Goal: Use online tool/utility: Utilize a website feature to perform a specific function

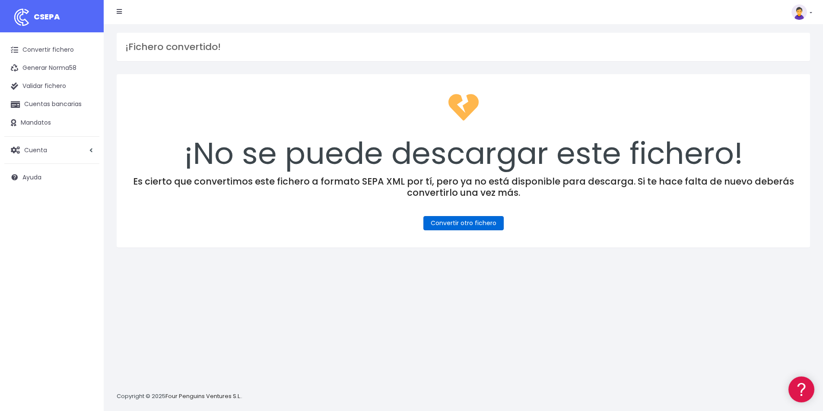
click at [482, 224] on link "Convertir otro fichero" at bounding box center [463, 223] width 80 height 14
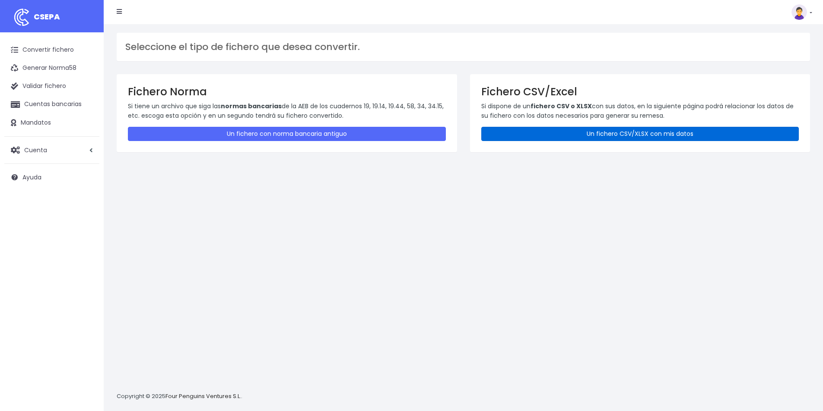
click at [621, 133] on link "Un fichero CSV/XLSX con mis datos" at bounding box center [640, 134] width 318 height 14
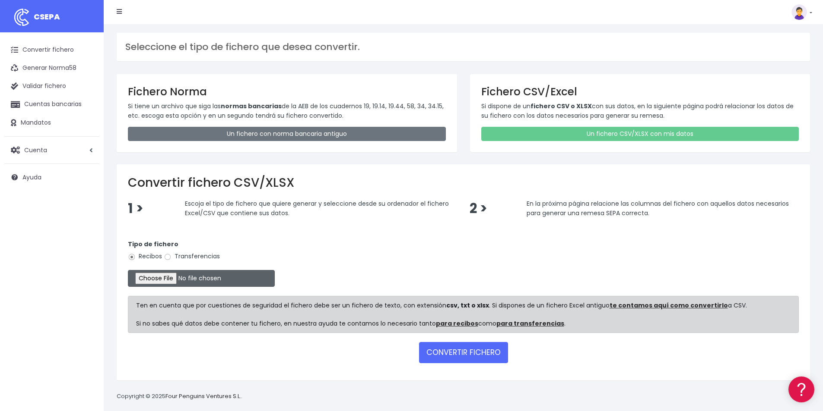
click at [180, 276] on input "file" at bounding box center [201, 278] width 147 height 17
type input "C:\fakepath\COBROS 10-10-25.xlsx"
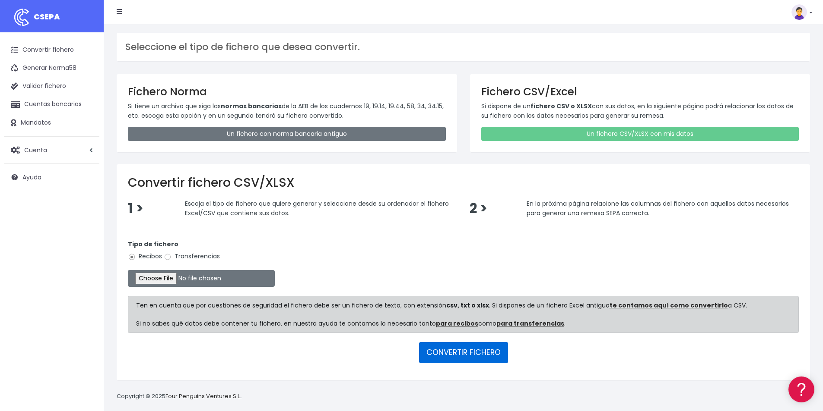
click at [456, 353] on button "CONVERTIR FICHERO" at bounding box center [463, 352] width 89 height 21
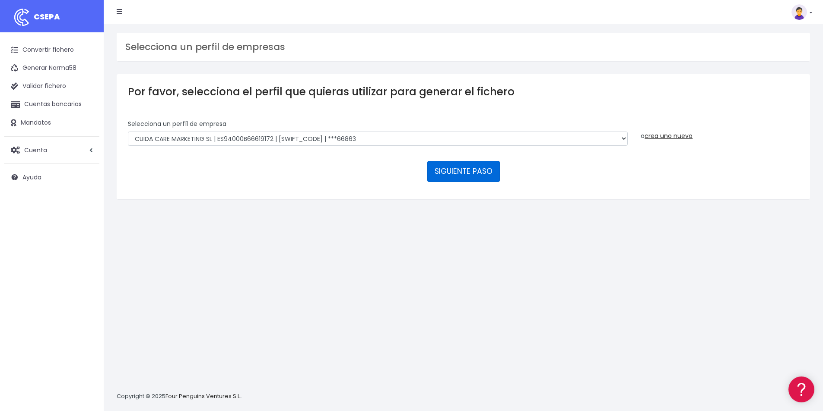
click at [470, 173] on button "SIGUIENTE PASO" at bounding box center [463, 171] width 73 height 21
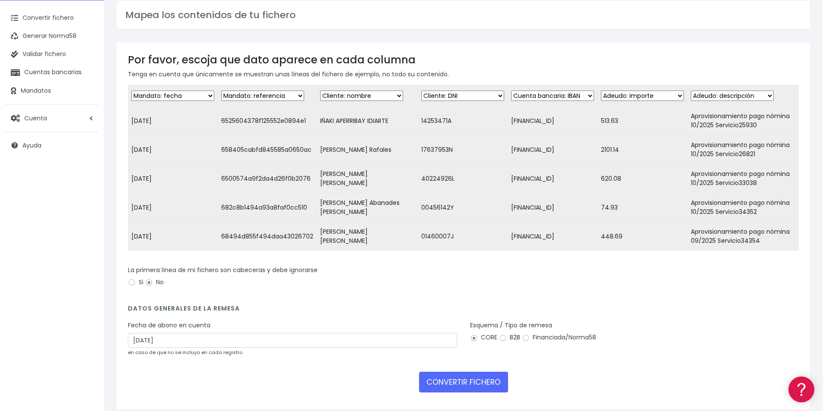
scroll to position [75, 0]
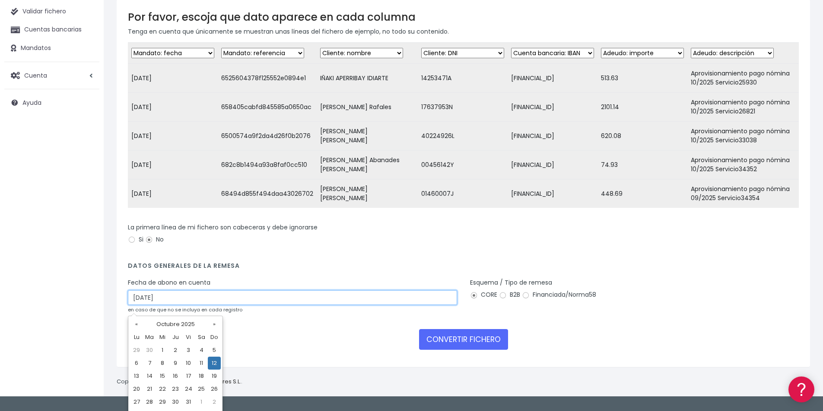
click at [176, 304] on input "12/10/2025" at bounding box center [292, 298] width 329 height 15
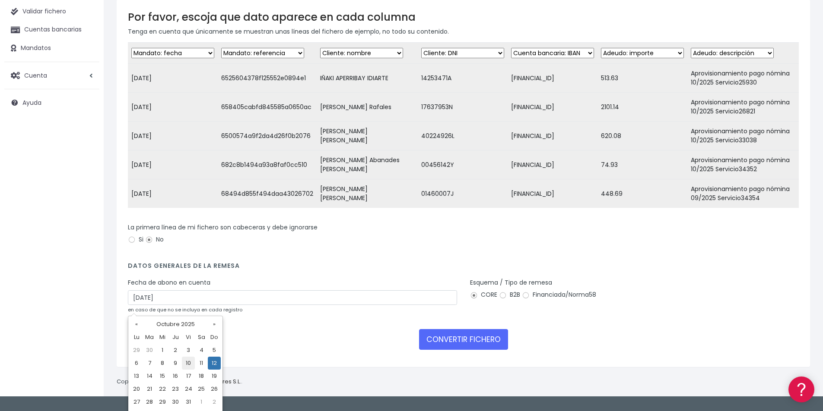
click at [189, 367] on td "10" at bounding box center [188, 363] width 13 height 13
type input "10/10/2025"
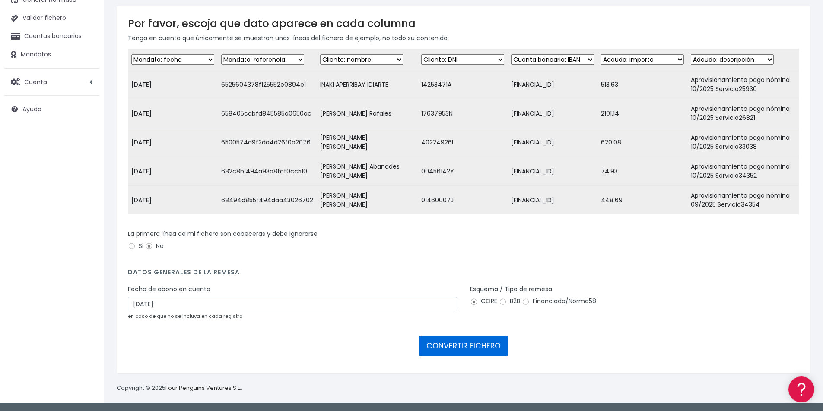
click at [469, 351] on button "CONVERTIR FICHERO" at bounding box center [463, 346] width 89 height 21
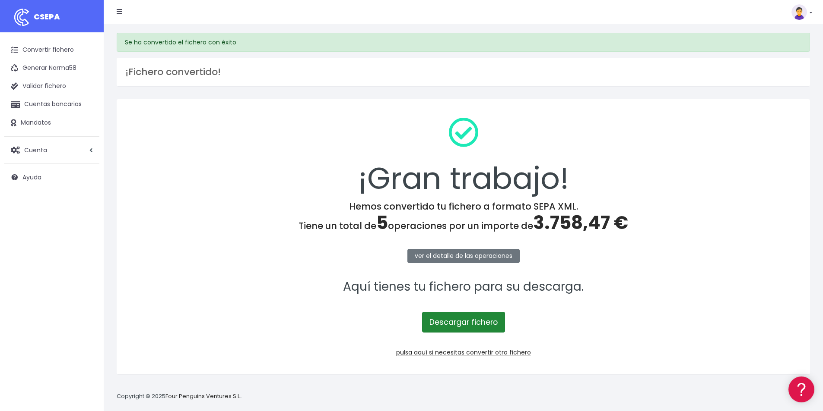
click at [481, 325] on link "Descargar fichero" at bounding box center [463, 322] width 83 height 21
click at [574, 224] on span "3.758,47 €" at bounding box center [580, 222] width 95 height 25
copy span "3.758,47"
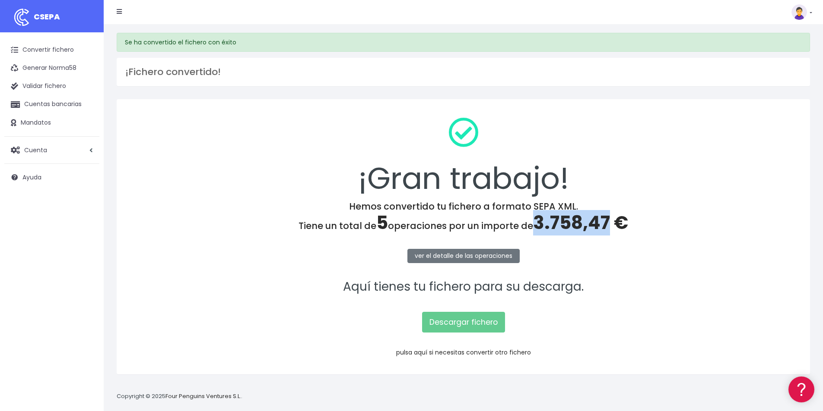
click at [485, 352] on link "pulsa aquí si necesitas convertir otro fichero" at bounding box center [463, 352] width 135 height 9
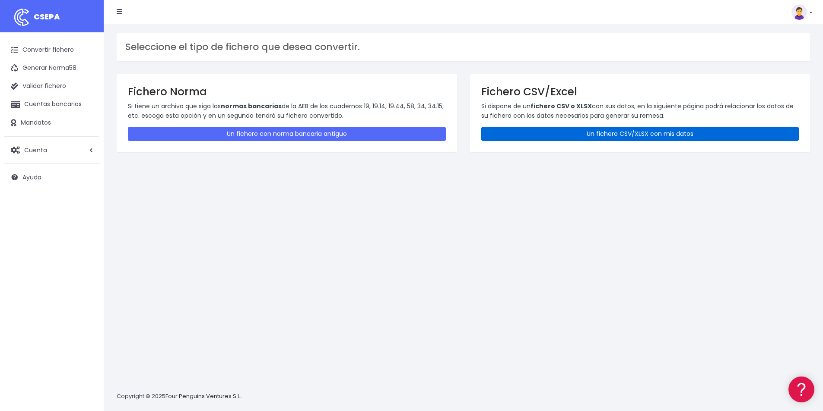
click at [523, 131] on link "Un fichero CSV/XLSX con mis datos" at bounding box center [640, 134] width 318 height 14
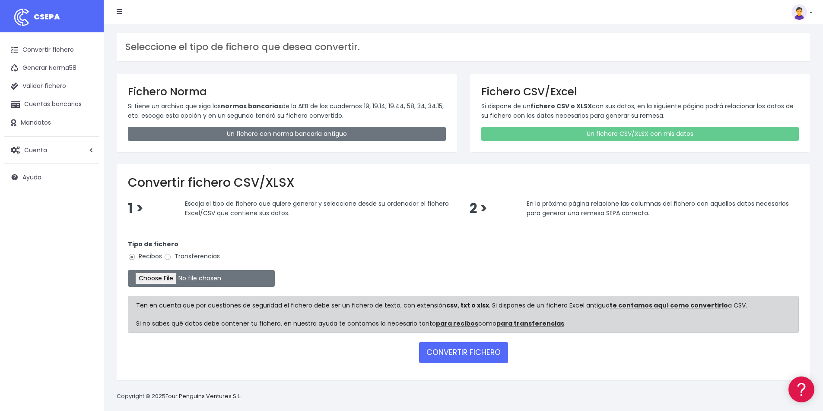
click at [200, 255] on label "Transferencias" at bounding box center [192, 256] width 56 height 9
click at [171, 255] on input "Transferencias" at bounding box center [168, 257] width 8 height 8
radio input "true"
click at [187, 279] on input "file" at bounding box center [201, 278] width 147 height 17
type input "C:\fakepath\PAGOS 10-10-25.xlsx"
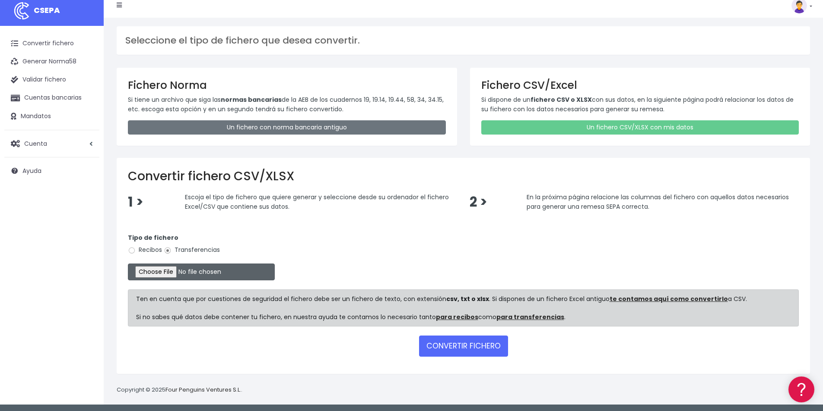
scroll to position [8, 0]
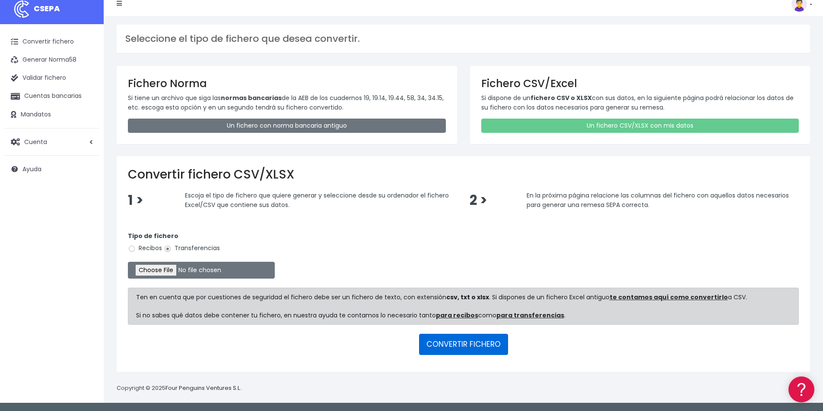
click at [475, 344] on button "CONVERTIR FICHERO" at bounding box center [463, 344] width 89 height 21
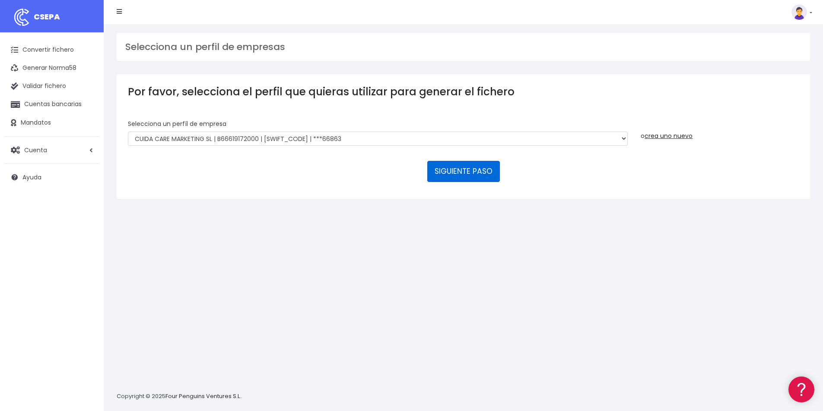
click at [463, 176] on button "SIGUIENTE PASO" at bounding box center [463, 171] width 73 height 21
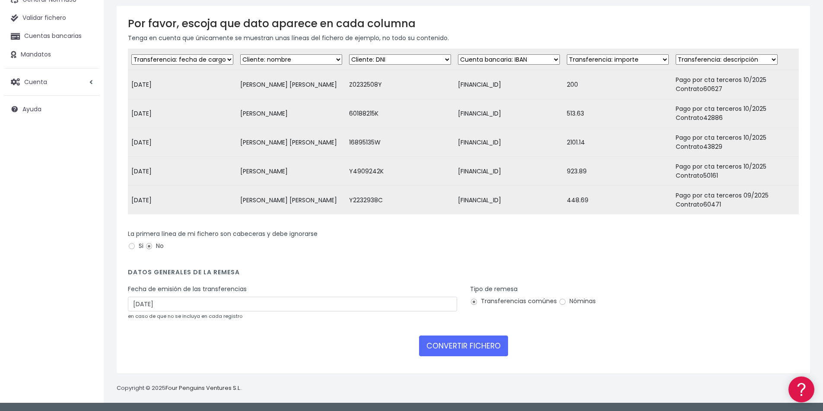
scroll to position [75, 0]
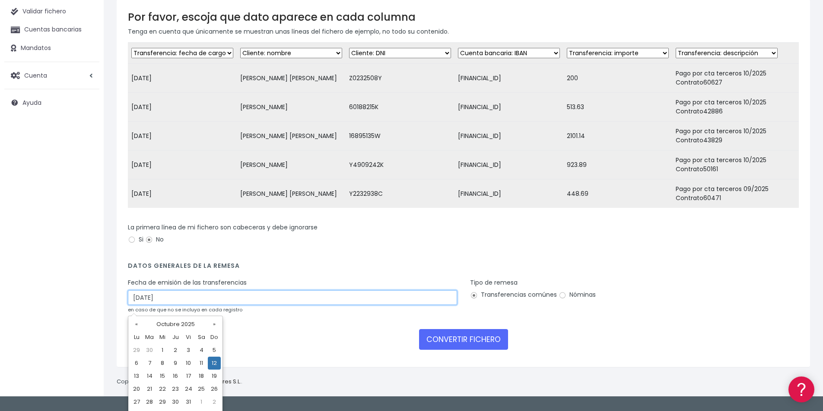
click at [174, 305] on input "[DATE]" at bounding box center [292, 298] width 329 height 15
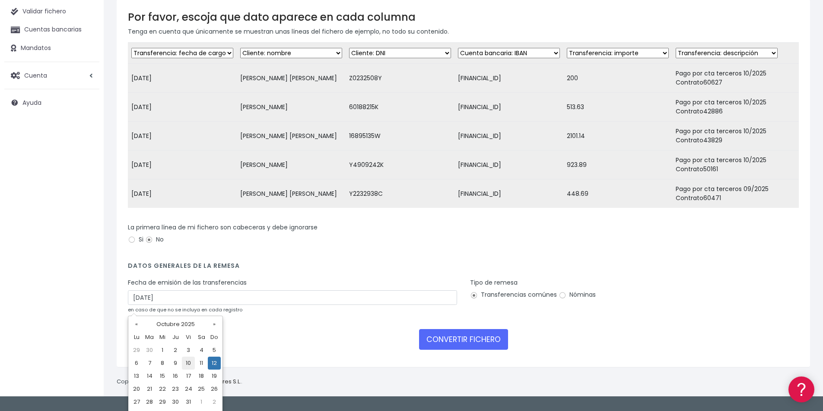
click at [187, 363] on td "10" at bounding box center [188, 363] width 13 height 13
type input "[DATE]"
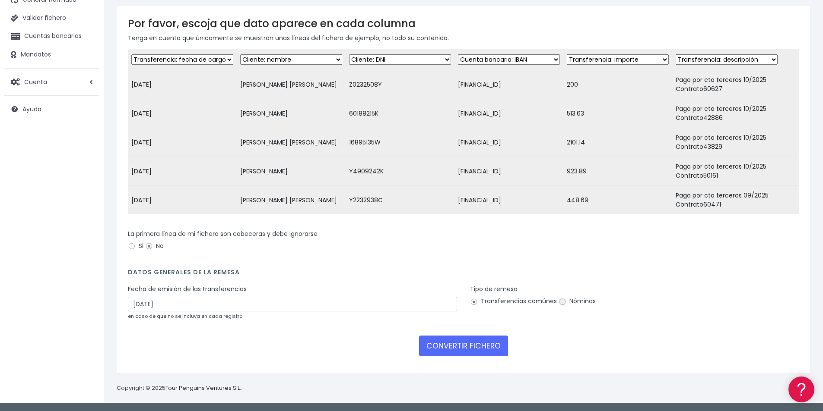
click at [559, 304] on input "Nóminas" at bounding box center [562, 302] width 8 height 8
radio input "true"
click at [472, 347] on button "CONVERTIR FICHERO" at bounding box center [463, 346] width 89 height 21
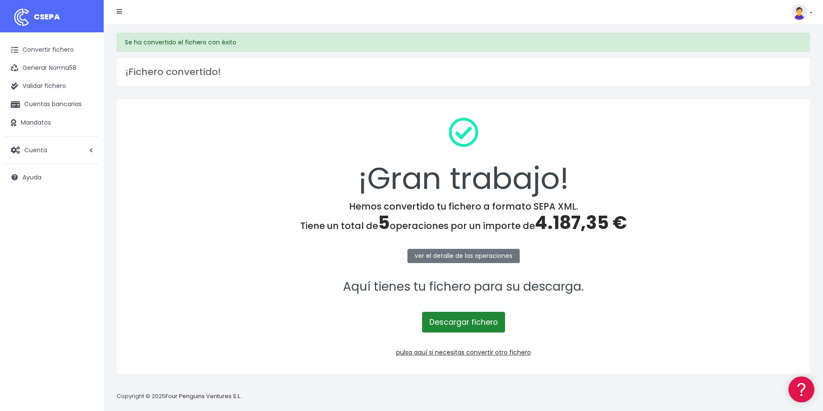
click at [479, 321] on link "Descargar fichero" at bounding box center [463, 322] width 83 height 21
click at [569, 223] on span "4.187,35 €" at bounding box center [581, 222] width 92 height 25
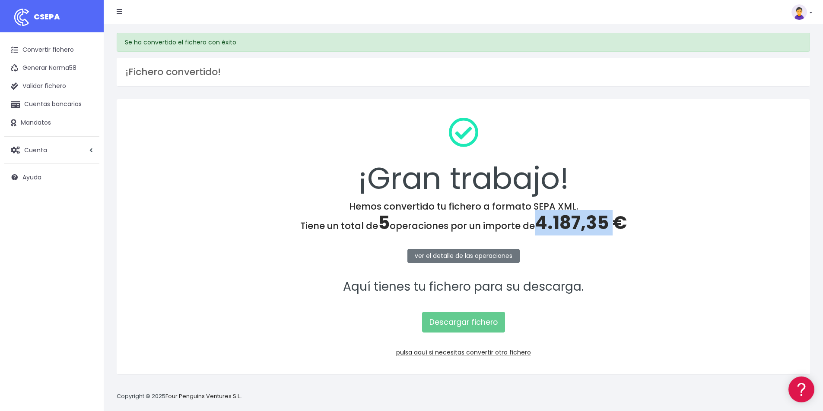
click at [569, 223] on span "4.187,35 €" at bounding box center [581, 222] width 92 height 25
copy span "4.187,35"
